Goal: Find specific page/section

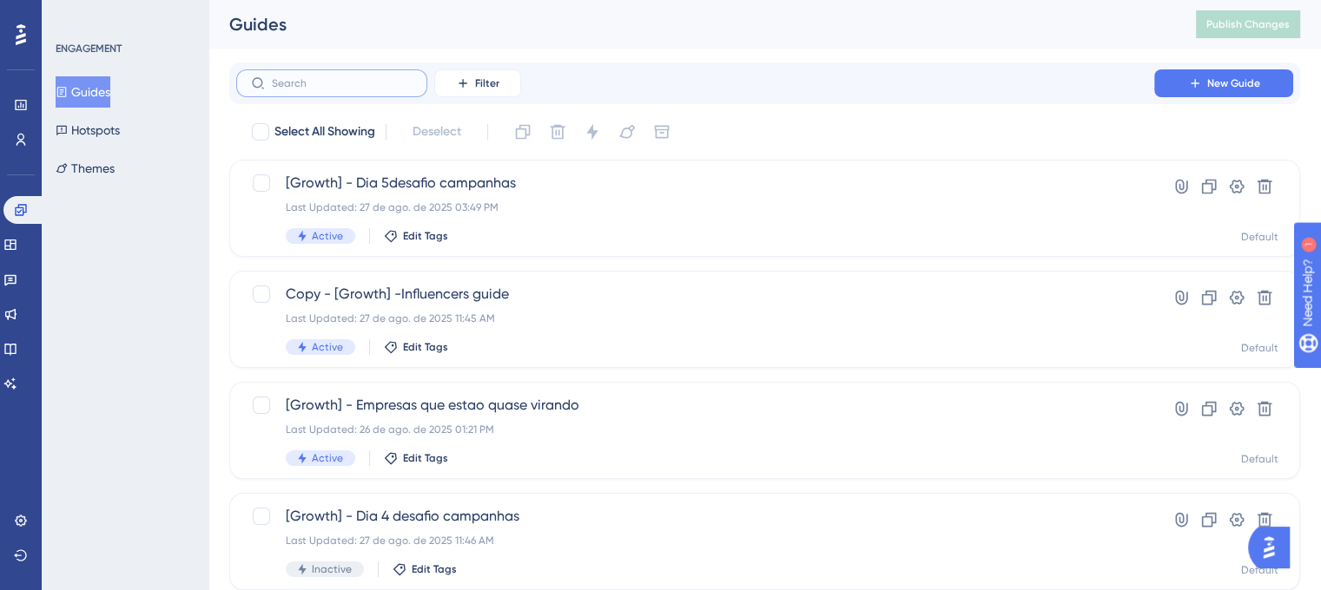
click at [382, 87] on input "text" at bounding box center [342, 83] width 141 height 12
type input "g"
type input "lançamen"
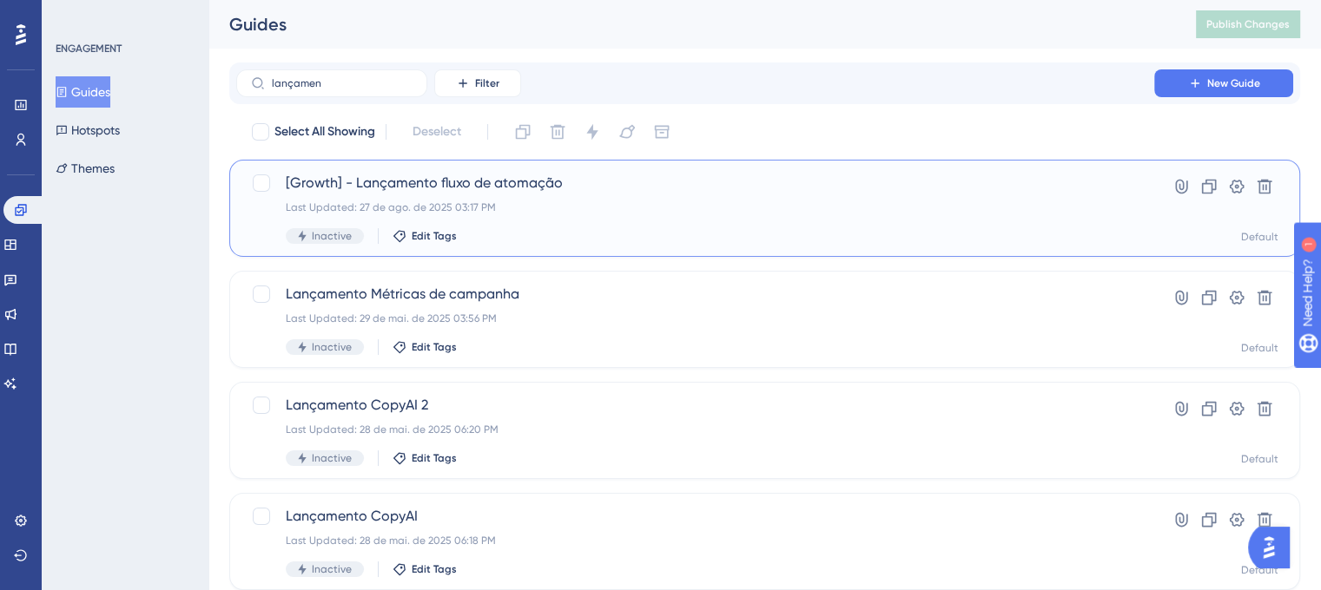
click at [562, 177] on span "[Growth] - Lançamento fluxo de atomação" at bounding box center [695, 183] width 819 height 21
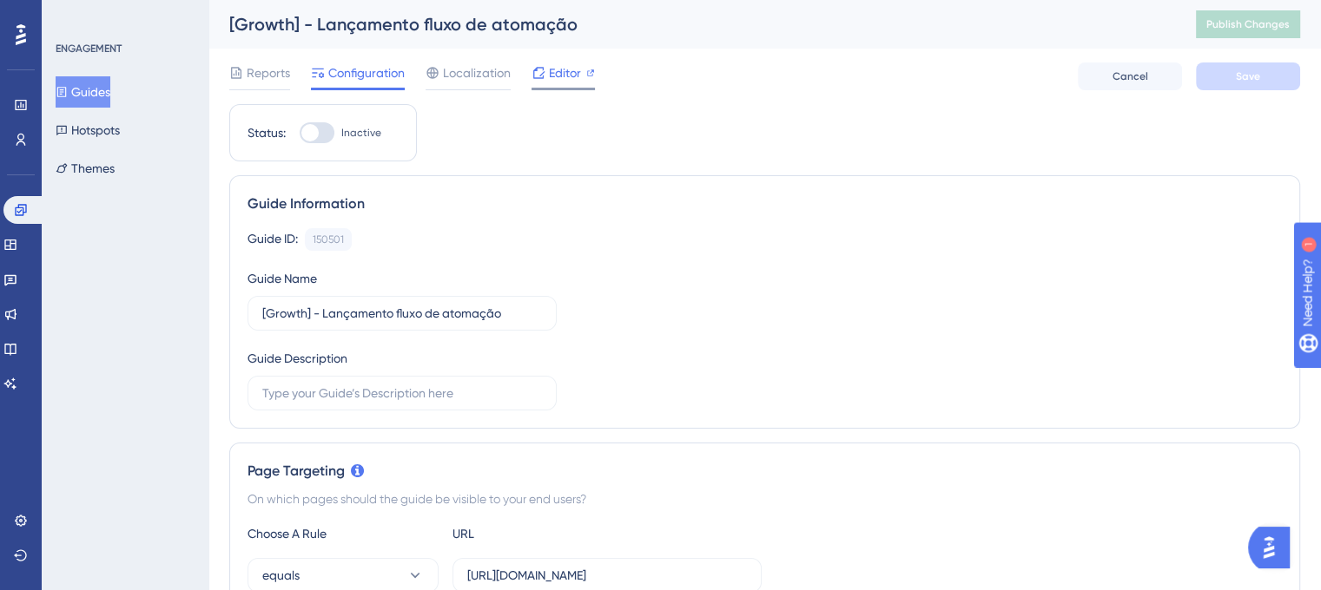
click at [556, 76] on span "Editor" at bounding box center [565, 73] width 32 height 21
